Goal: Task Accomplishment & Management: Complete application form

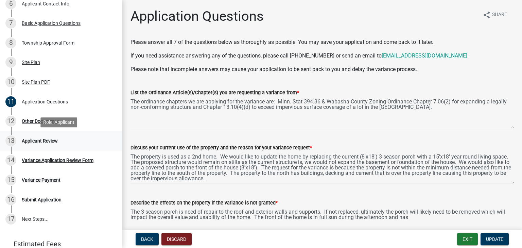
scroll to position [212, 0]
click at [48, 122] on div "Other Documents" at bounding box center [40, 121] width 37 height 5
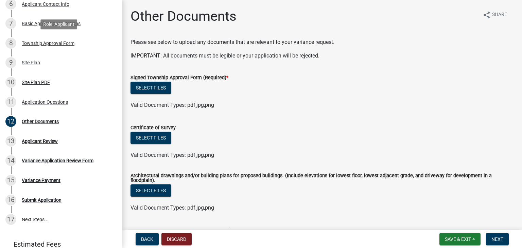
click at [66, 45] on div "Township Approval Form" at bounding box center [48, 43] width 53 height 5
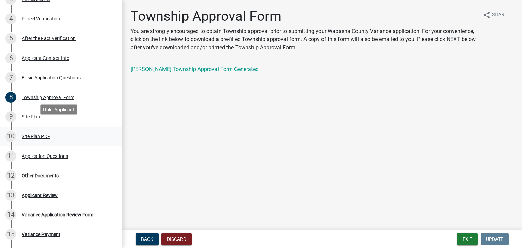
scroll to position [157, 0]
click at [42, 156] on div "Application Questions" at bounding box center [45, 156] width 46 height 5
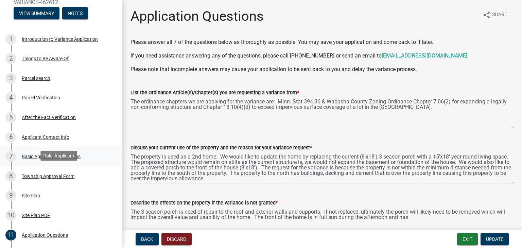
scroll to position [82, 0]
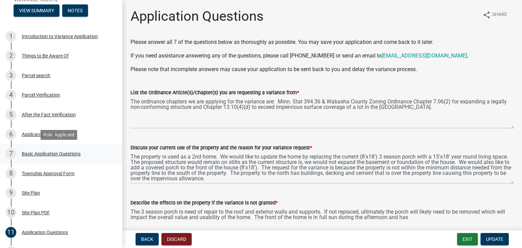
click at [54, 151] on div "Basic Application Questions" at bounding box center [51, 153] width 59 height 5
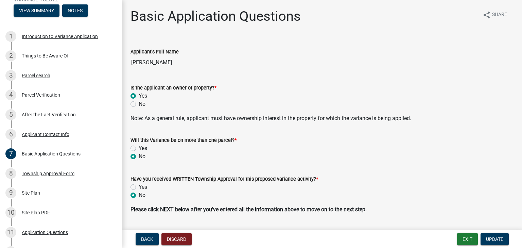
scroll to position [18, 0]
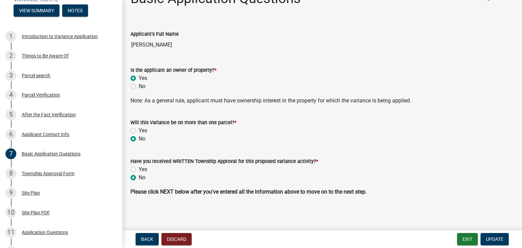
click at [139, 168] on label "Yes" at bounding box center [143, 169] width 8 height 8
click at [139, 168] on input "Yes" at bounding box center [141, 167] width 4 height 4
radio input "true"
click at [492, 237] on span "Update" at bounding box center [494, 238] width 17 height 5
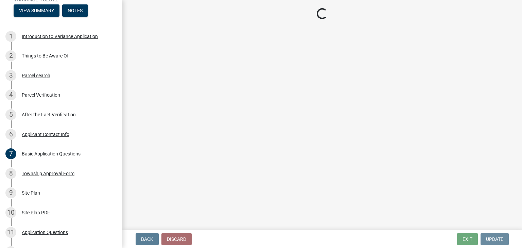
scroll to position [0, 0]
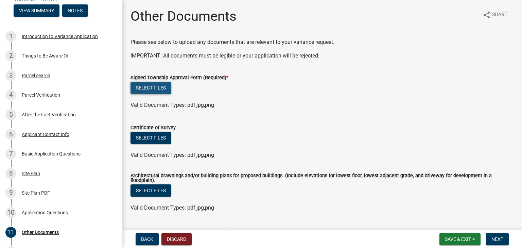
click at [154, 88] on button "Select files" at bounding box center [150, 88] width 41 height 12
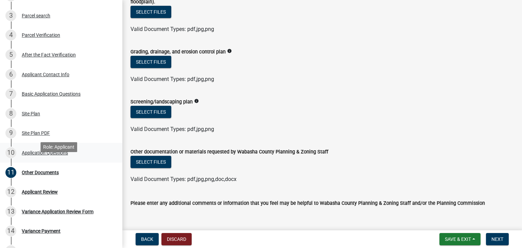
scroll to position [190, 0]
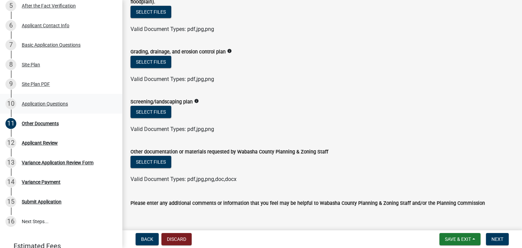
click at [53, 103] on div "Application Questions" at bounding box center [45, 103] width 46 height 5
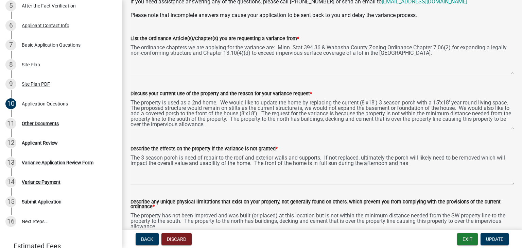
scroll to position [54, 0]
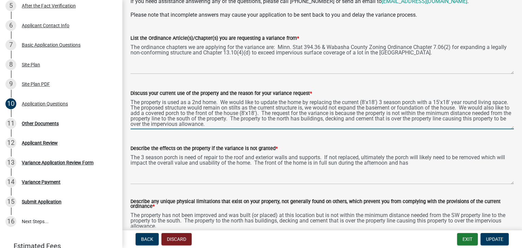
click at [271, 113] on textarea "The property is used as a 2nd home. We would like to update the home by replaci…" at bounding box center [321, 113] width 383 height 32
click at [135, 124] on textarea "The property is used as a 2nd home. We would like to update the home by replaci…" at bounding box center [321, 113] width 383 height 32
type textarea "The property is used as a 2nd home. We would like to update the home by replaci…"
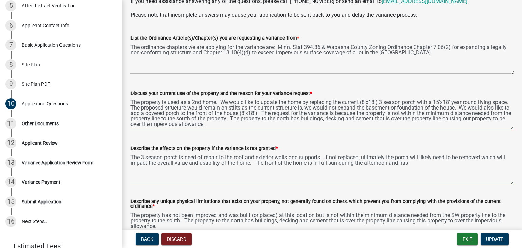
click at [254, 161] on textarea "The 3 season porch is need of repair to the roof and exterior walls and support…" at bounding box center [321, 168] width 383 height 32
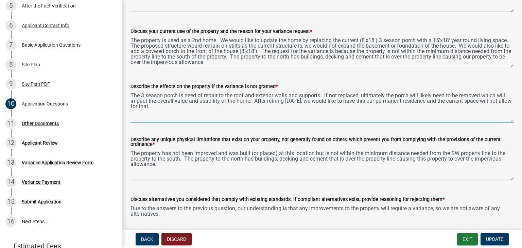
scroll to position [136, 0]
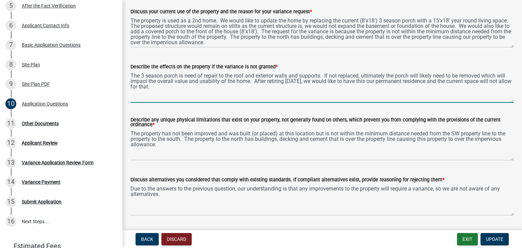
click at [412, 82] on textarea "The 3 season porch is need of repair to the roof and exterior walls and support…" at bounding box center [321, 87] width 383 height 32
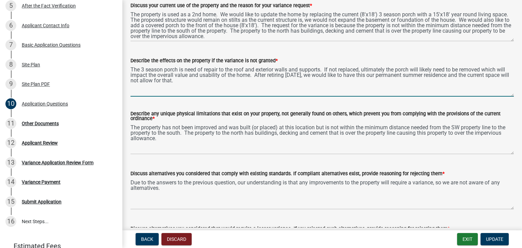
scroll to position [217, 0]
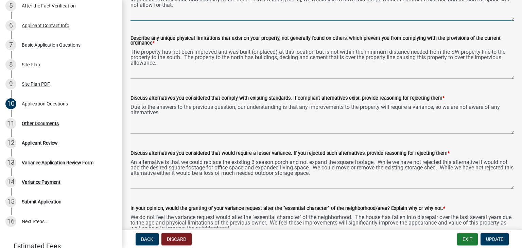
type textarea "The 3 season porch is need of repair to the roof and exterior walls and support…"
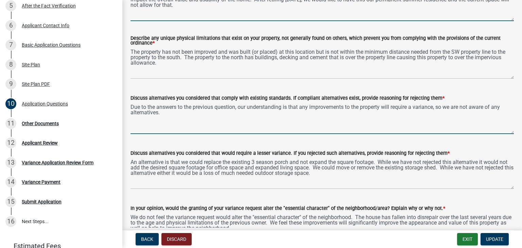
click at [345, 114] on textarea "Due to the answers to the previous question, our understanding is that any impr…" at bounding box center [321, 118] width 383 height 32
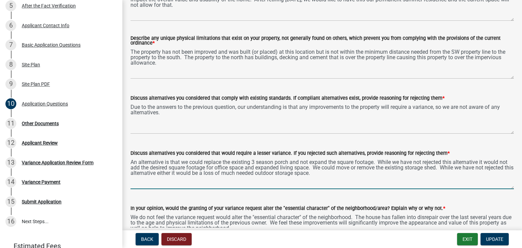
drag, startPoint x: 342, startPoint y: 174, endPoint x: 323, endPoint y: 166, distance: 20.9
click at [323, 166] on textarea "An alternative is that we could replace the existing 3 season porch and not exp…" at bounding box center [321, 173] width 383 height 32
click at [348, 177] on textarea "An alternative is that we could replace the existing 3 season porch and not exp…" at bounding box center [321, 173] width 383 height 32
drag, startPoint x: 348, startPoint y: 173, endPoint x: 332, endPoint y: 168, distance: 16.6
click at [332, 168] on textarea "An alternative is that we could replace the existing 3 season porch and not exp…" at bounding box center [321, 173] width 383 height 32
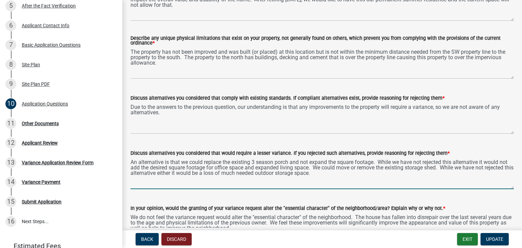
click at [362, 177] on textarea "An alternative is that we could replace the existing 3 season porch and not exp…" at bounding box center [321, 173] width 383 height 32
click at [361, 175] on textarea "An alternative is that we could replace the existing 3 season porch and not exp…" at bounding box center [321, 173] width 383 height 32
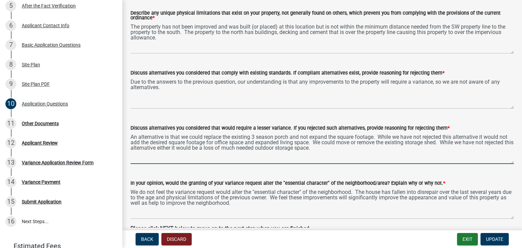
scroll to position [245, 0]
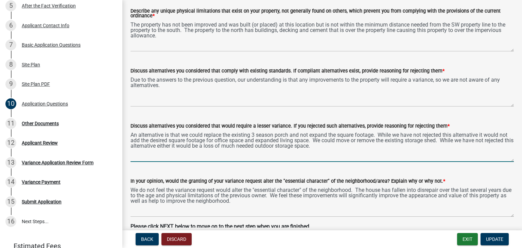
click at [351, 144] on textarea "An alternative is that we could replace the existing 3 season porch and not exp…" at bounding box center [321, 146] width 383 height 32
drag, startPoint x: 334, startPoint y: 143, endPoint x: 330, endPoint y: 142, distance: 3.5
click at [330, 143] on textarea "An alternative is that we could replace the existing 3 season porch and not exp…" at bounding box center [321, 146] width 383 height 32
click at [340, 147] on textarea "An alternative is that we could replace the existing 3 season porch and not exp…" at bounding box center [321, 146] width 383 height 32
drag, startPoint x: 343, startPoint y: 147, endPoint x: 327, endPoint y: 142, distance: 16.5
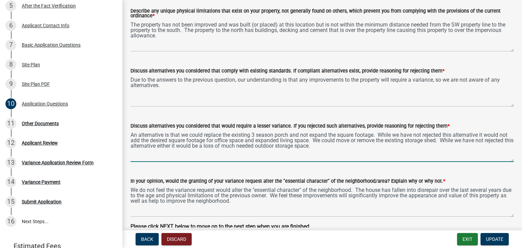
click at [325, 141] on textarea "An alternative is that we could replace the existing 3 season porch and not exp…" at bounding box center [321, 146] width 383 height 32
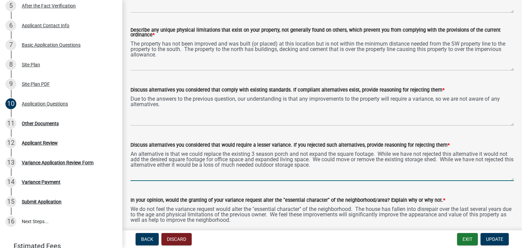
scroll to position [217, 0]
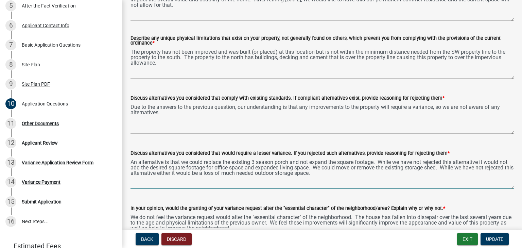
click at [355, 180] on textarea "An alternative is that we could replace the existing 3 season porch and not exp…" at bounding box center [321, 173] width 383 height 32
type textarea "An alternative is that we could replace the existing 3 season porch and not exp…"
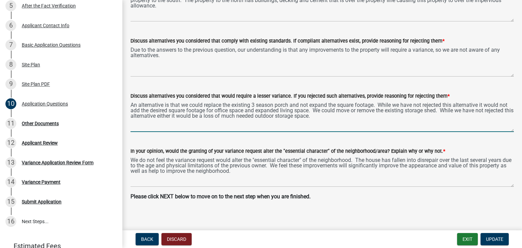
scroll to position [280, 0]
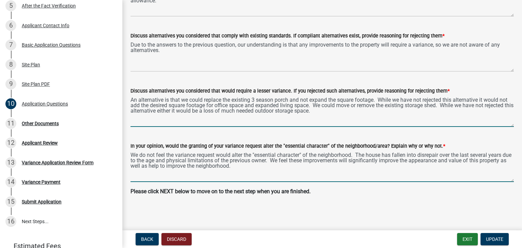
click at [299, 160] on textarea "We do not feel the variance request would alter the "essential character" of th…" at bounding box center [321, 166] width 383 height 32
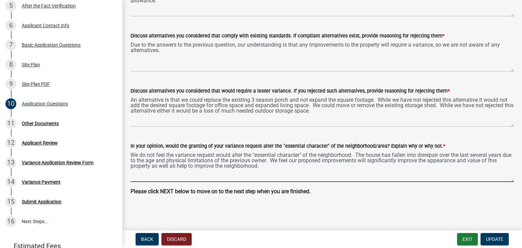
click at [281, 167] on textarea "We do not feel the variance request would alter the "essential character" of th…" at bounding box center [321, 166] width 383 height 32
click at [152, 166] on textarea "We do not feel the variance request would alter the "essential character" of th…" at bounding box center [321, 166] width 383 height 32
type textarea "We do not feel the variance request would alter the "essential character" of th…"
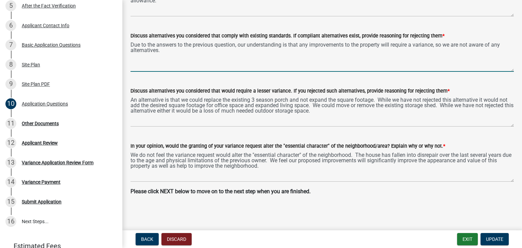
click at [359, 49] on textarea "Due to the answers to the previous question, our understanding is that any impr…" at bounding box center [321, 56] width 383 height 32
click at [359, 51] on textarea "Due to the answers to the previous question, our understanding is that any impr…" at bounding box center [321, 56] width 383 height 32
type textarea "Due to the answers to the previous question, our understanding is that any impr…"
click at [491, 239] on span "Update" at bounding box center [494, 238] width 17 height 5
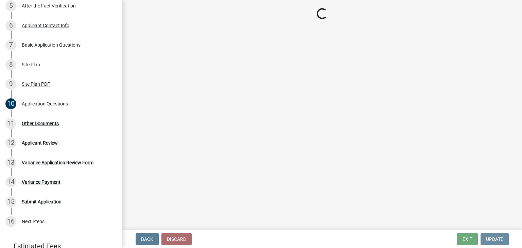
scroll to position [0, 0]
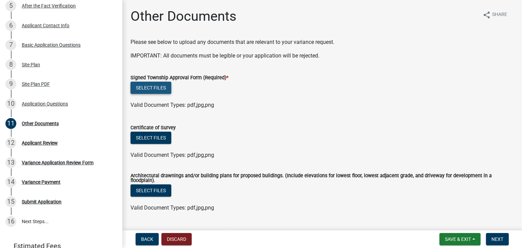
click at [165, 87] on button "Select files" at bounding box center [150, 88] width 41 height 12
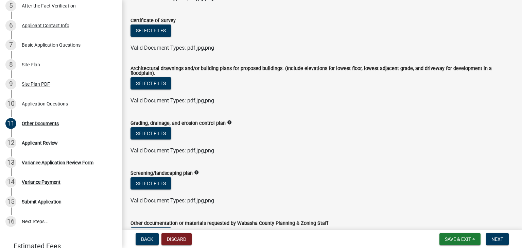
scroll to position [136, 0]
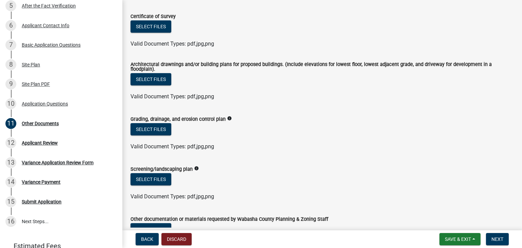
click at [227, 116] on icon "info" at bounding box center [229, 118] width 5 height 5
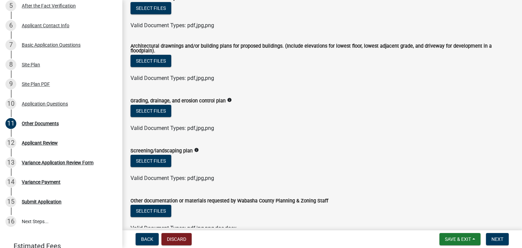
scroll to position [163, 0]
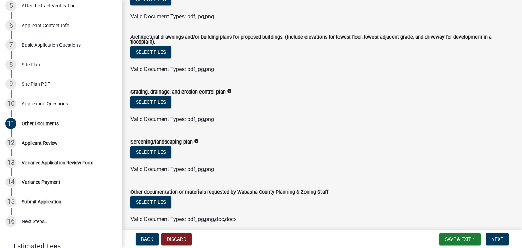
click at [196, 139] on icon "info" at bounding box center [196, 141] width 5 height 5
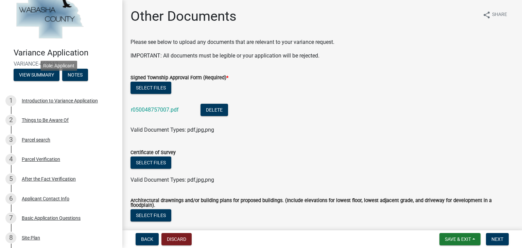
scroll to position [0, 0]
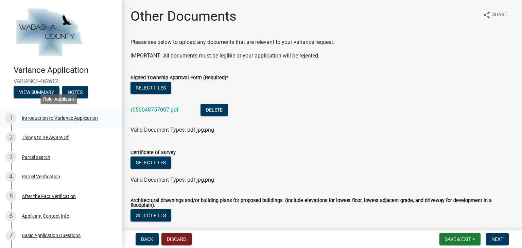
click at [59, 117] on div "Introduction to Variance Application" at bounding box center [60, 118] width 76 height 5
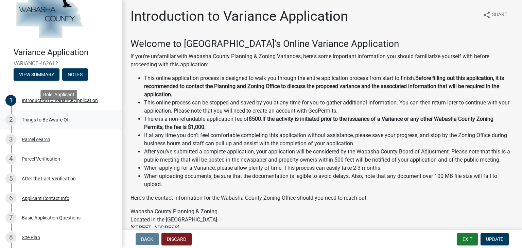
scroll to position [27, 0]
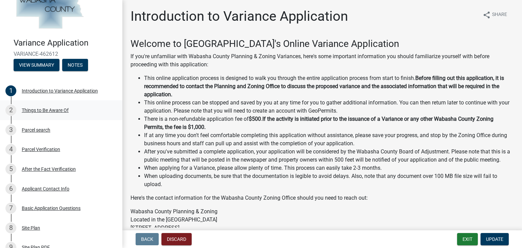
click at [46, 110] on div "Things to Be Aware Of" at bounding box center [45, 110] width 47 height 5
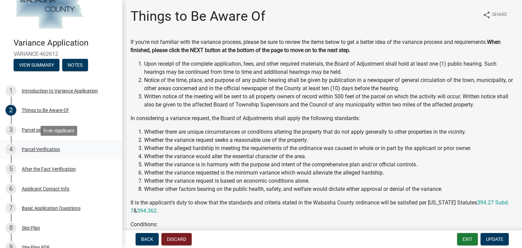
click at [36, 150] on div "Parcel Verification" at bounding box center [41, 149] width 38 height 5
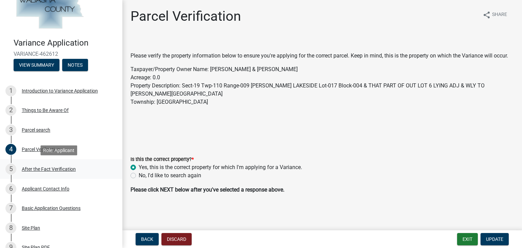
click at [43, 167] on div "After the Fact Verification" at bounding box center [49, 168] width 54 height 5
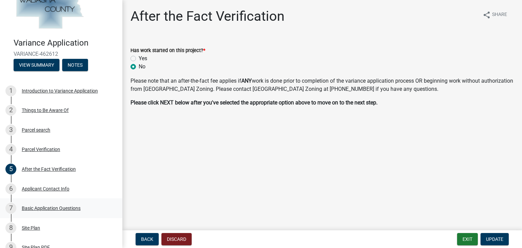
click at [53, 208] on div "Basic Application Questions" at bounding box center [51, 208] width 59 height 5
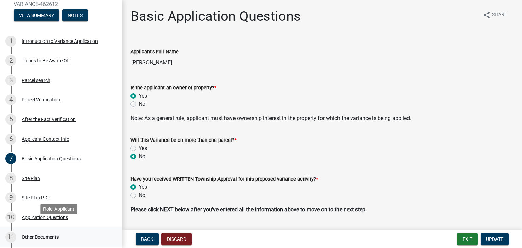
scroll to position [163, 0]
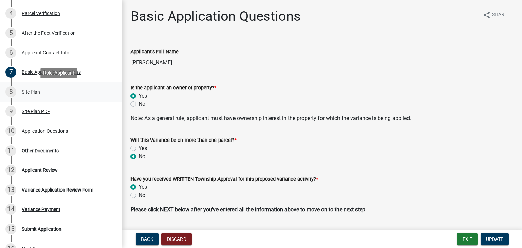
click at [26, 92] on div "Site Plan" at bounding box center [31, 91] width 18 height 5
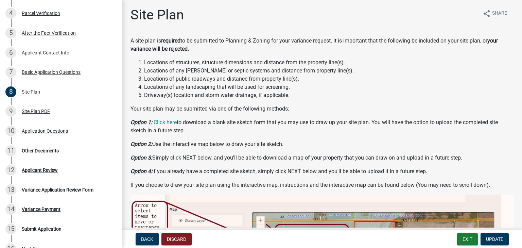
scroll to position [0, 0]
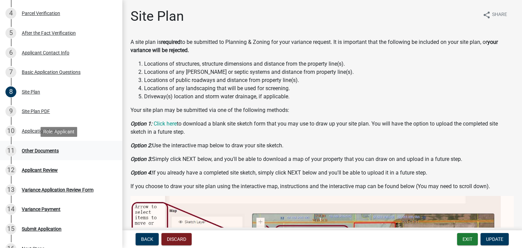
click at [52, 152] on div "Other Documents" at bounding box center [40, 150] width 37 height 5
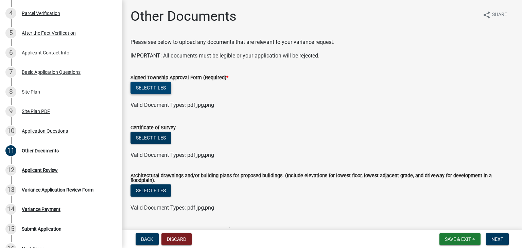
click at [147, 87] on button "Select files" at bounding box center [150, 88] width 41 height 12
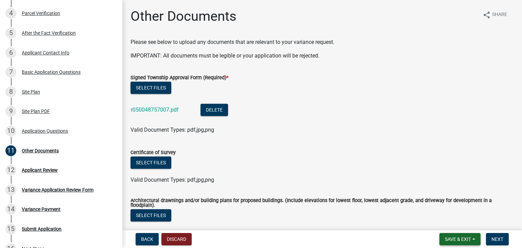
click at [448, 239] on span "Save & Exit" at bounding box center [458, 238] width 26 height 5
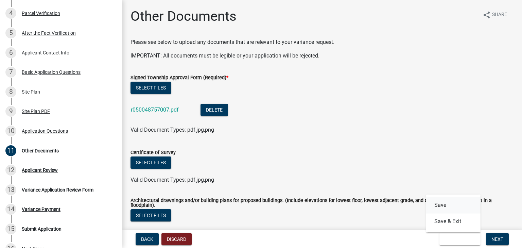
click at [440, 204] on button "Save" at bounding box center [453, 205] width 54 height 16
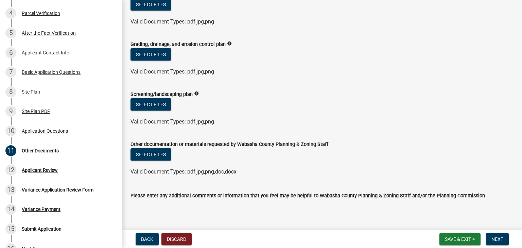
scroll to position [217, 0]
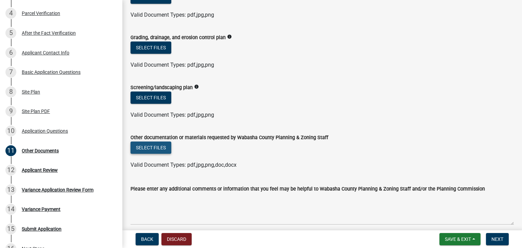
click at [164, 144] on button "Select files" at bounding box center [150, 147] width 41 height 12
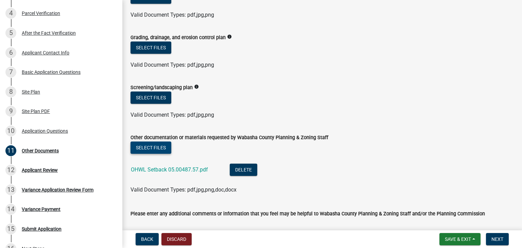
click at [158, 143] on button "Select files" at bounding box center [150, 147] width 41 height 12
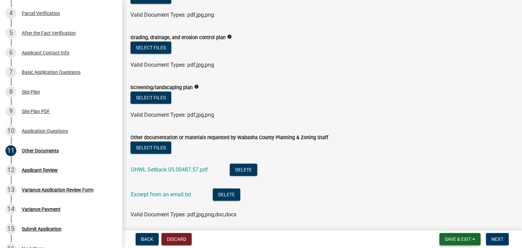
click at [476, 242] on button "Save & Exit" at bounding box center [459, 239] width 41 height 12
click at [457, 203] on button "Save" at bounding box center [453, 205] width 54 height 16
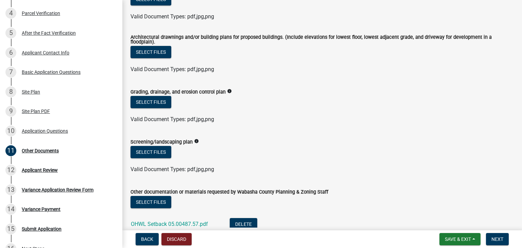
scroll to position [0, 0]
